Goal: Information Seeking & Learning: Learn about a topic

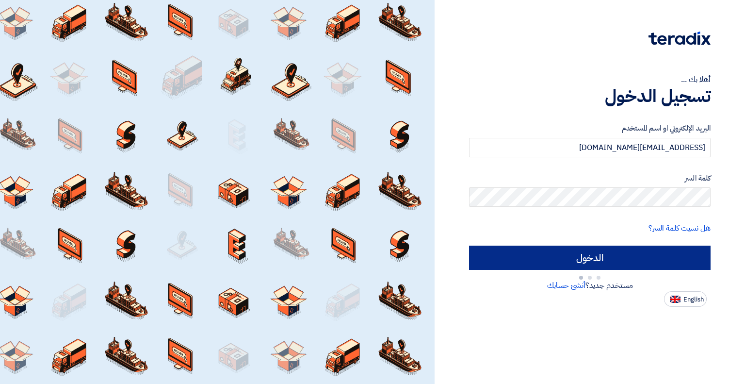
type input "Sign in"
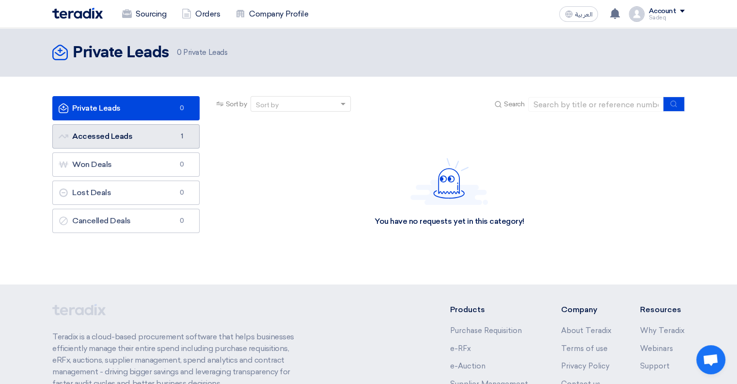
click at [163, 131] on link "Accessed Leads Accessed Leads 1" at bounding box center [125, 136] width 147 height 24
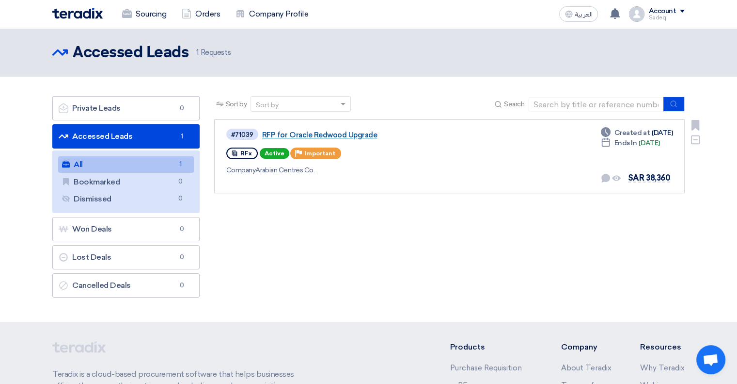
click at [306, 135] on link "RFP for Oracle Redwood Upgrade" at bounding box center [383, 134] width 242 height 9
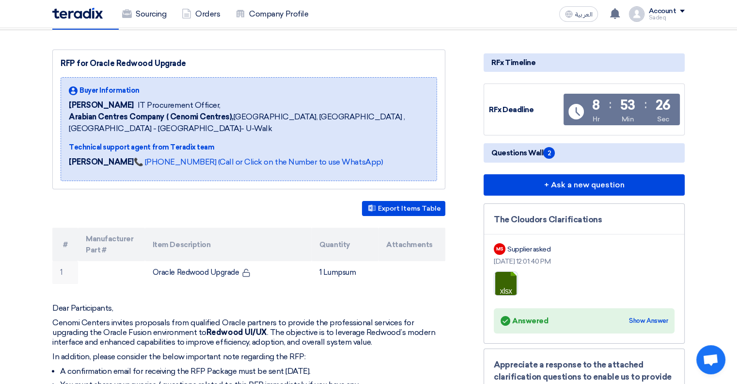
scroll to position [48, 0]
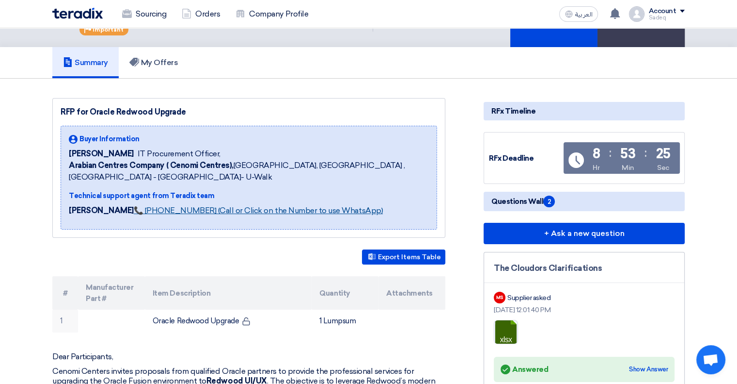
click at [246, 210] on link "📞 [PHONE_NUMBER] (Call or Click on the Number to use WhatsApp)" at bounding box center [258, 210] width 249 height 9
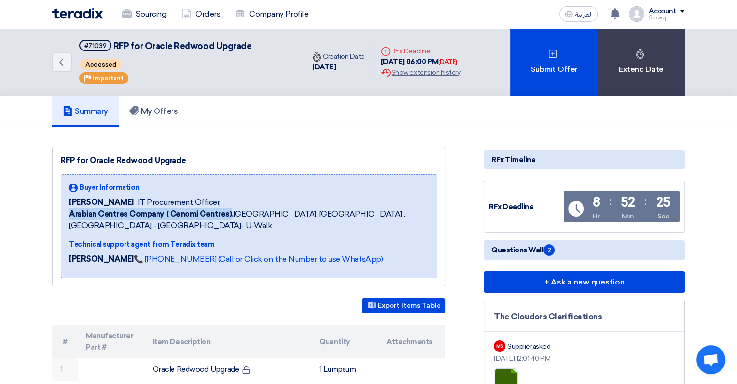
drag, startPoint x: 69, startPoint y: 209, endPoint x: 231, endPoint y: 214, distance: 162.0
click at [231, 214] on b "Arabian Centres Company ( Cenomi Centres)," at bounding box center [151, 213] width 165 height 9
copy b "Arabian Centres Company ( Cenomi Centres)"
click at [182, 216] on b "Arabian Centres Company ( Cenomi Centres)," at bounding box center [151, 213] width 165 height 9
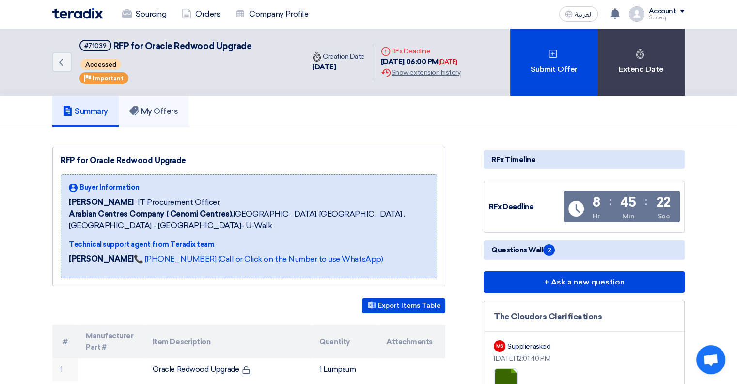
click at [150, 112] on h5 "My Offers" at bounding box center [153, 111] width 49 height 10
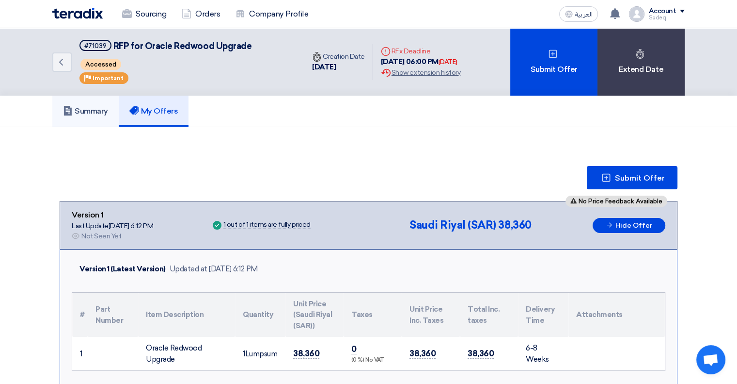
click at [99, 114] on h5 "Summary" at bounding box center [85, 111] width 45 height 10
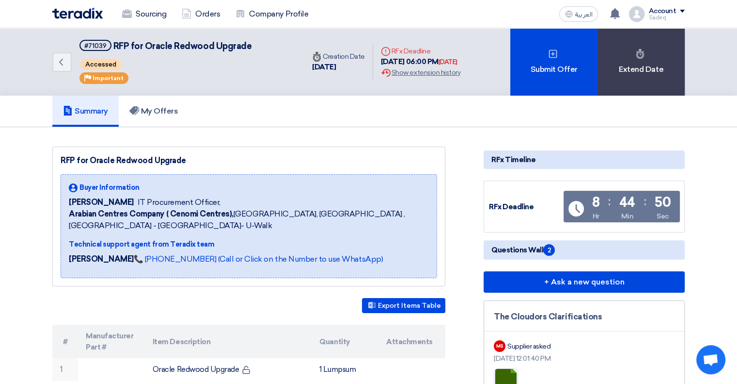
click at [386, 50] on icon "Deadline" at bounding box center [386, 52] width 10 height 10
drag, startPoint x: 93, startPoint y: 43, endPoint x: 86, endPoint y: 46, distance: 7.4
click at [86, 46] on div "#71039" at bounding box center [95, 46] width 22 height 6
drag, startPoint x: 105, startPoint y: 45, endPoint x: 83, endPoint y: 42, distance: 22.0
click at [83, 42] on span "#71039" at bounding box center [96, 45] width 32 height 11
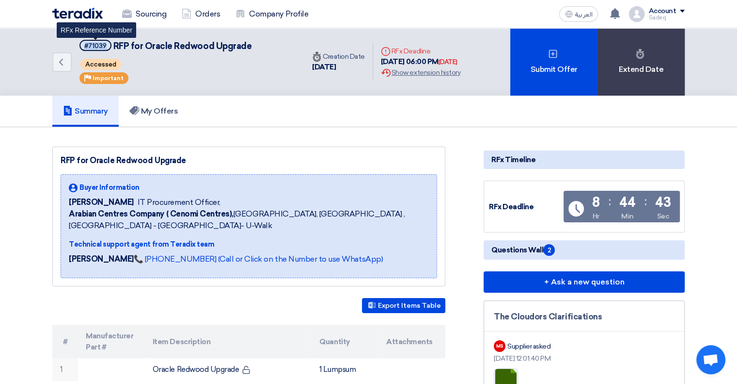
copy div "#71039"
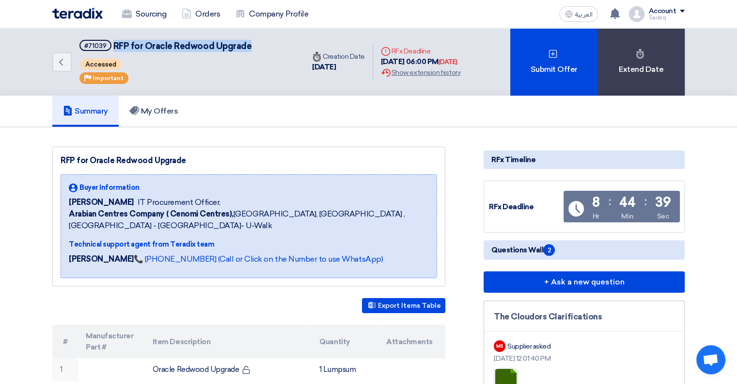
drag, startPoint x: 111, startPoint y: 45, endPoint x: 275, endPoint y: 45, distance: 164.4
click at [275, 45] on div "Back #71039 RFP for Oracle Redwood Upgrade Accessed Priority Important" at bounding box center [178, 61] width 252 height 67
copy span "RFP for Oracle Redwood Upgrade"
